Goal: Use online tool/utility: Use online tool/utility

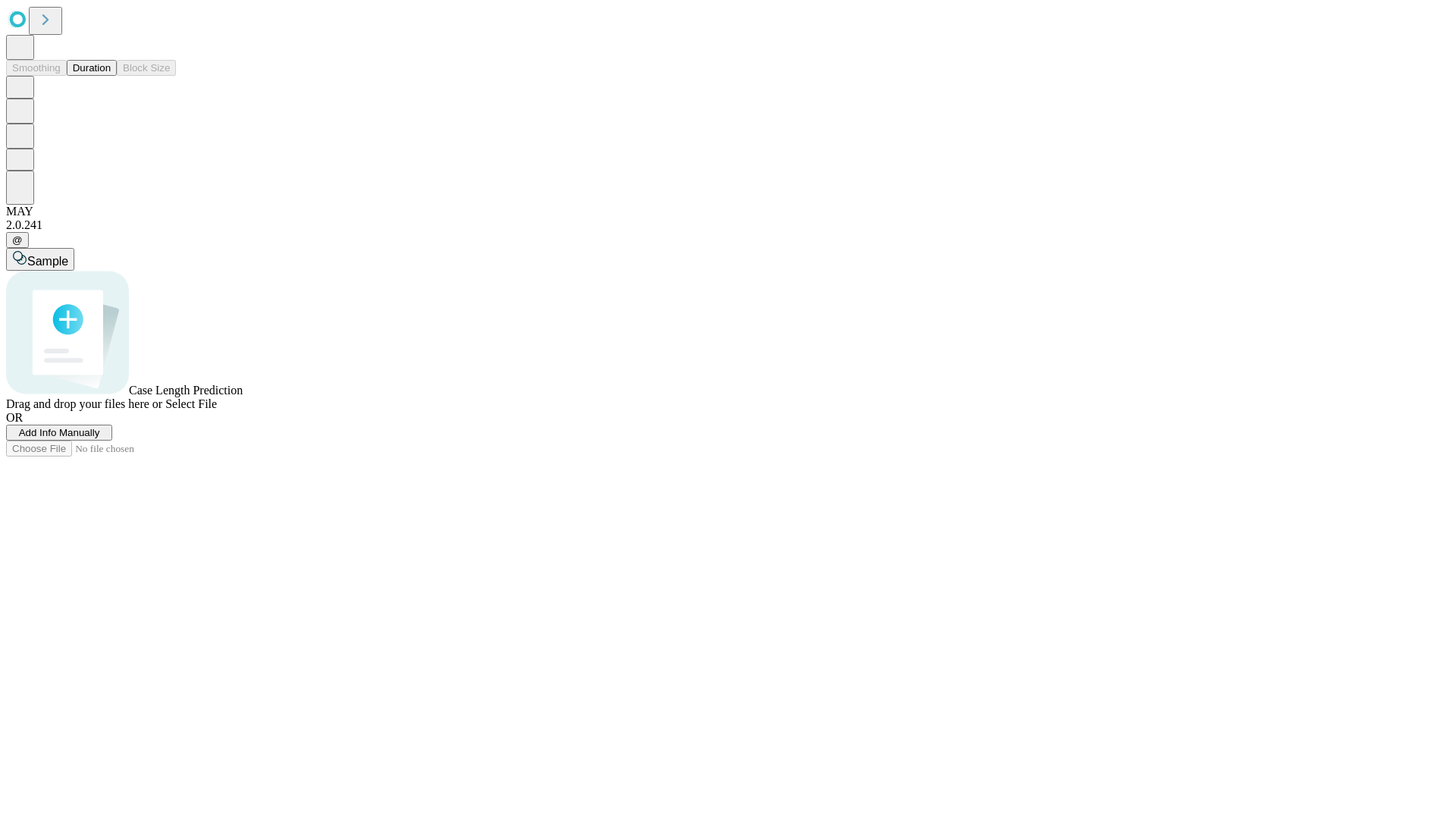
click at [111, 76] on button "Duration" at bounding box center [91, 68] width 50 height 16
click at [100, 439] on span "Add Info Manually" at bounding box center [58, 433] width 81 height 12
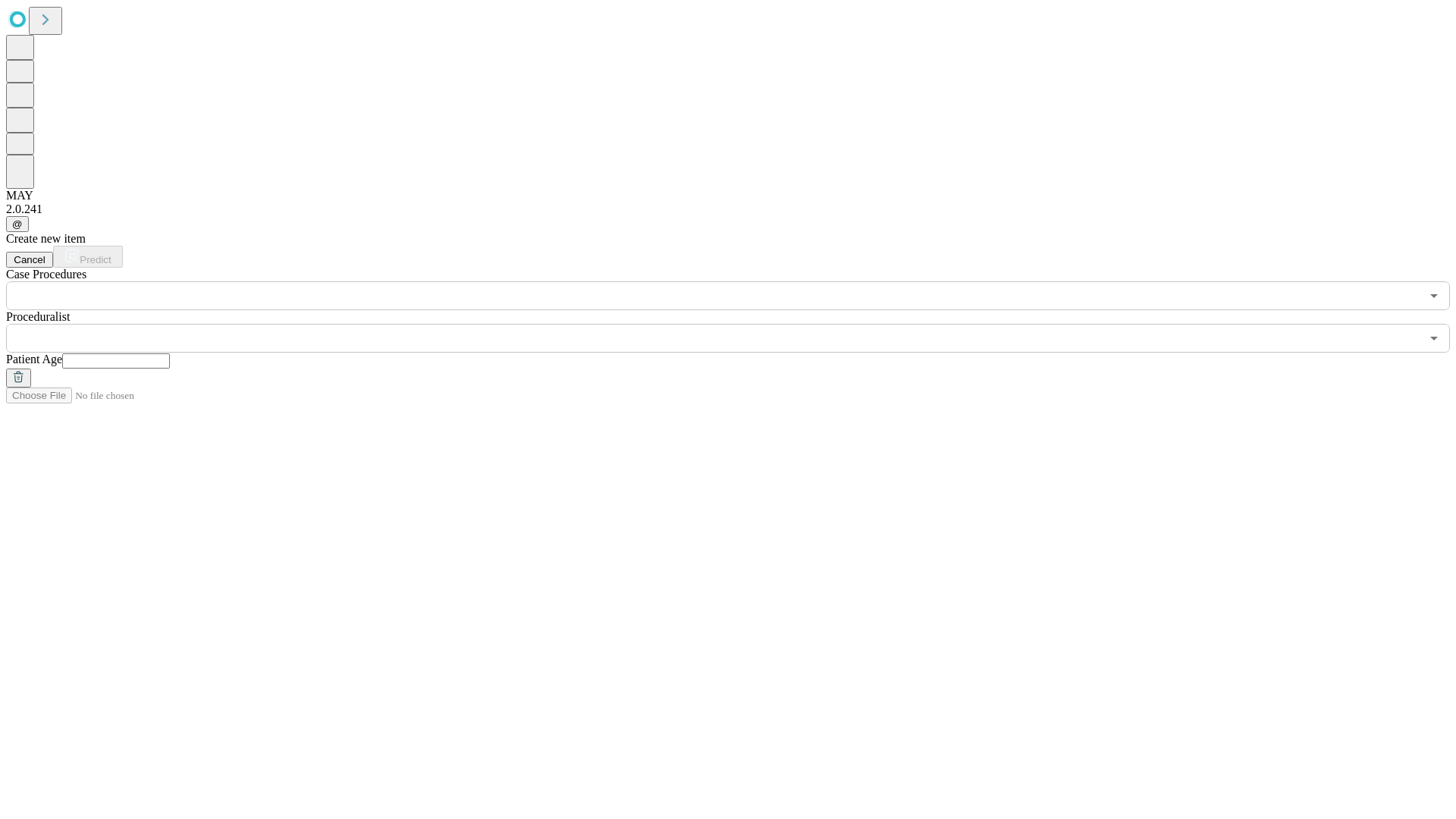
click at [170, 353] on input "text" at bounding box center [116, 361] width 108 height 16
type input "**"
click at [738, 324] on input "text" at bounding box center [713, 338] width 1414 height 29
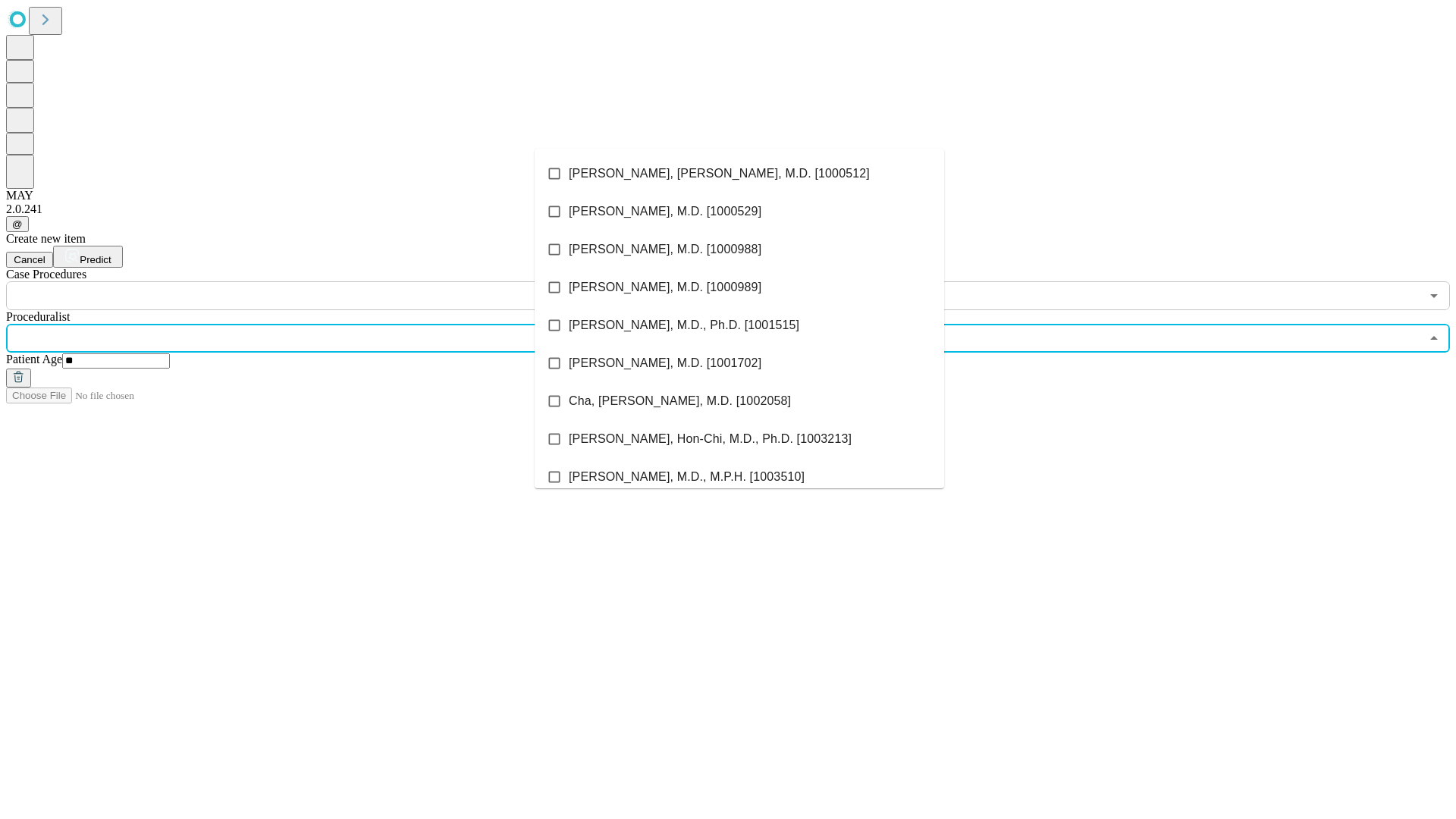
click at [739, 174] on li "[PERSON_NAME], [PERSON_NAME], M.D. [1000512]" at bounding box center [739, 173] width 409 height 38
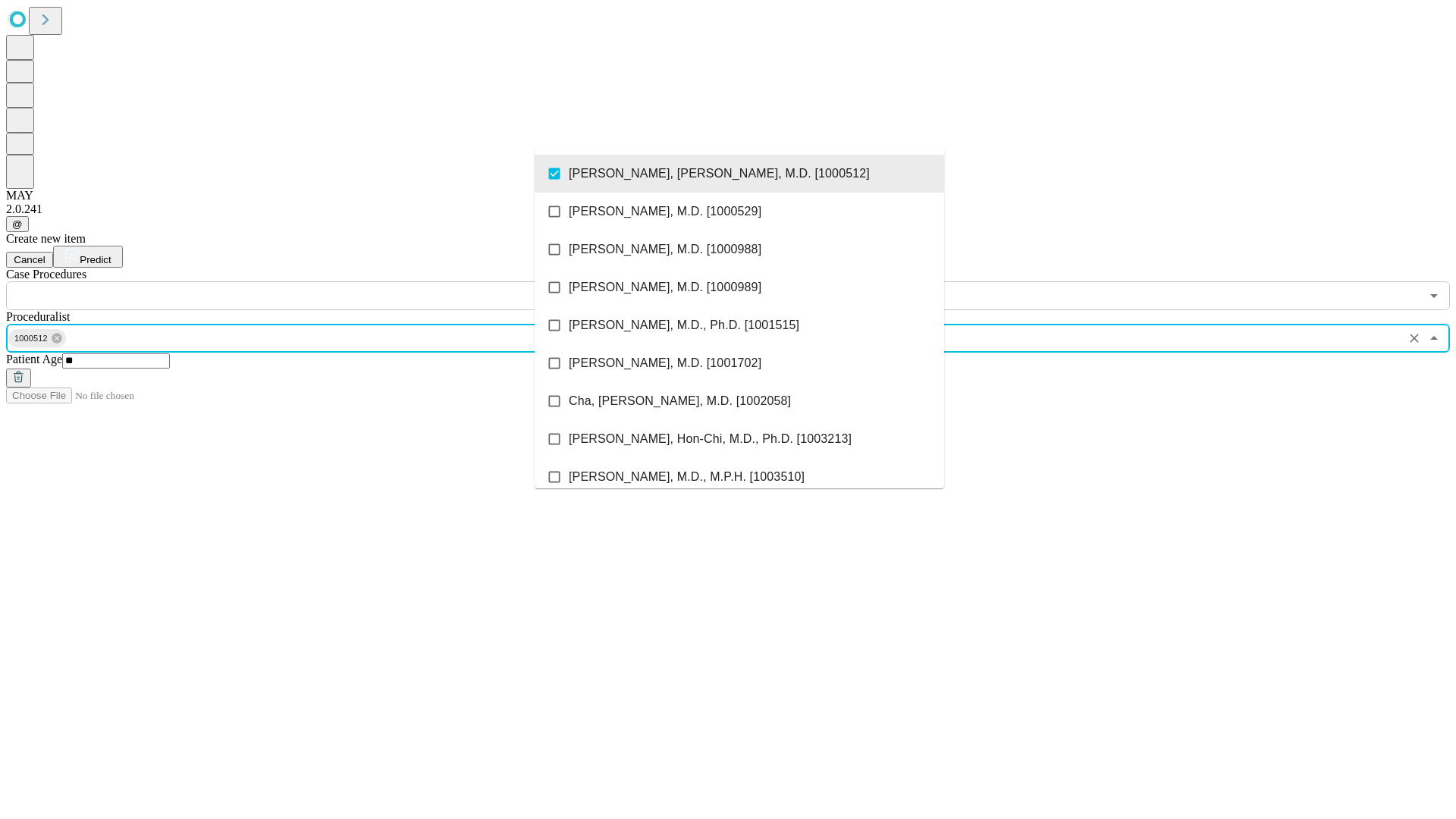
click at [318, 281] on input "text" at bounding box center [713, 296] width 1414 height 29
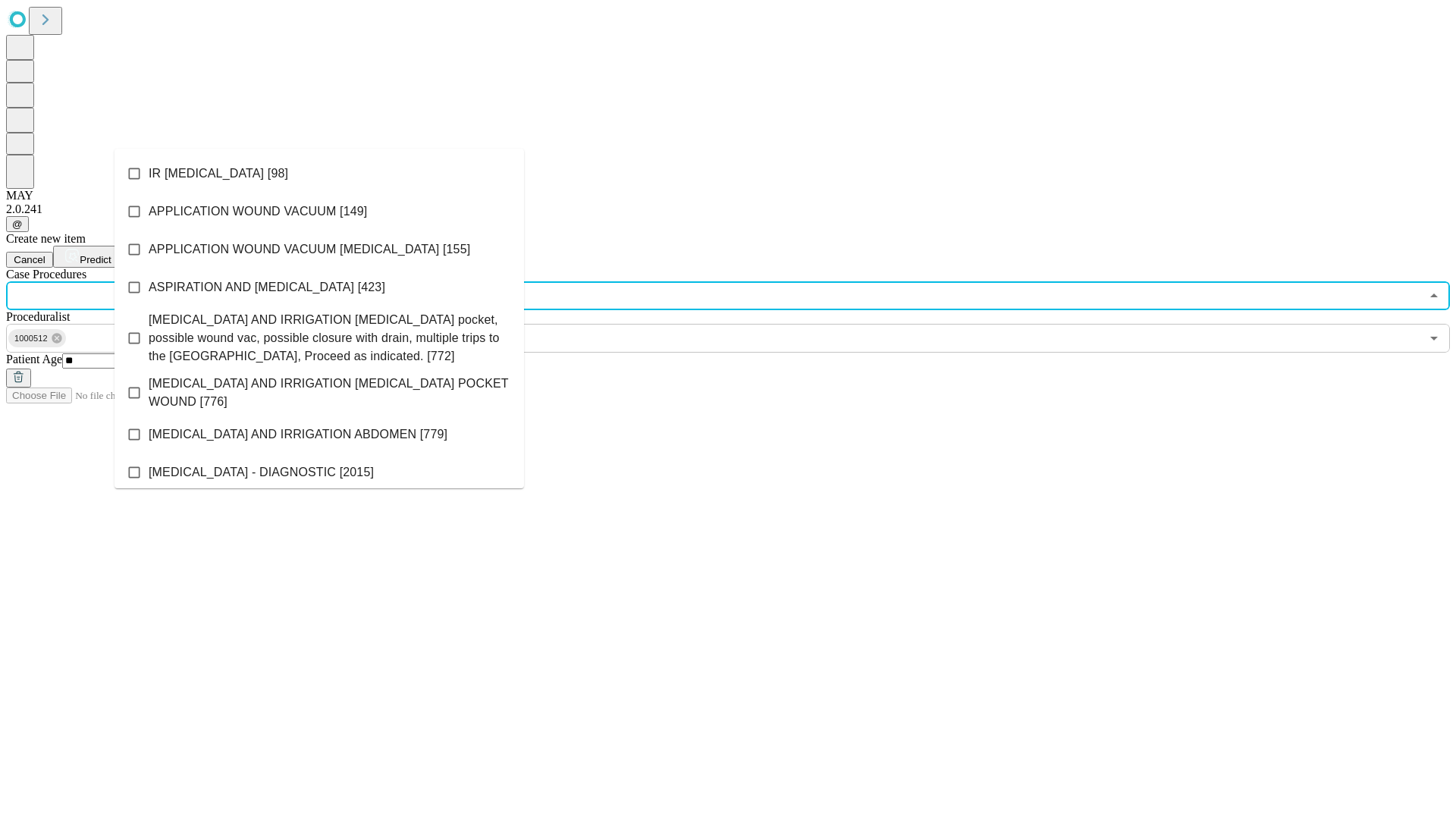
click at [319, 174] on li "IR [MEDICAL_DATA] [98]" at bounding box center [319, 173] width 409 height 38
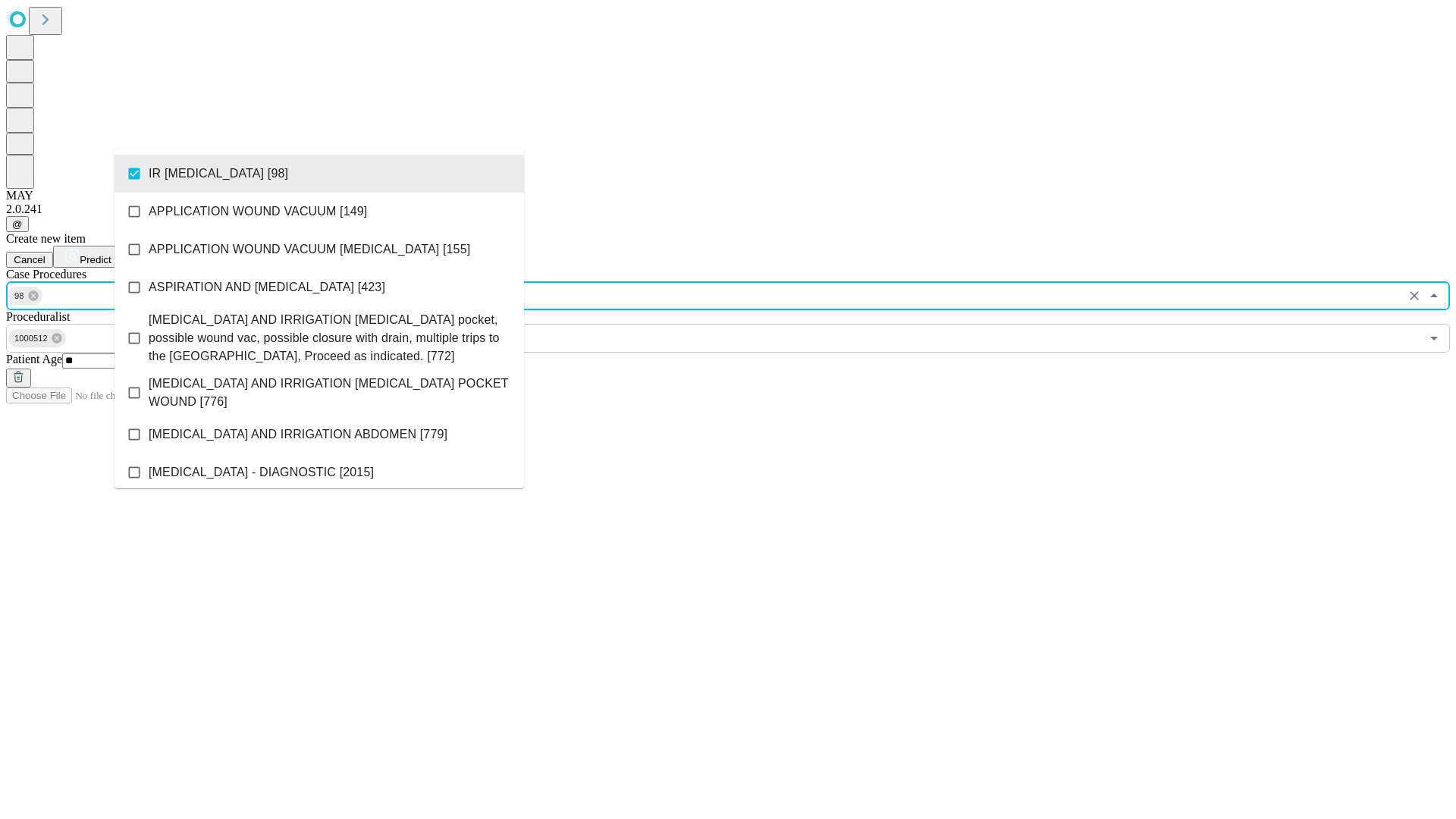
click at [111, 254] on span "Predict" at bounding box center [95, 260] width 31 height 12
